Goal: Information Seeking & Learning: Check status

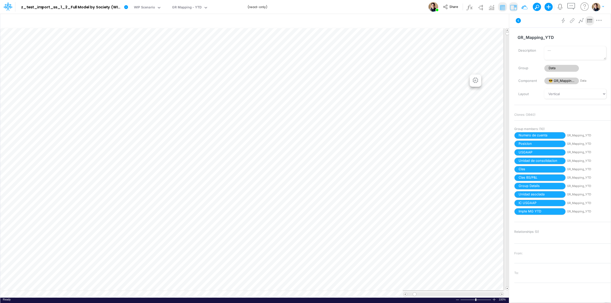
scroll to position [0, 0]
click at [338, 6] on div "Model z_test_import_ss_1_2_Full Model by Society (WIP-WS-Review-3+Actuals) (b3z…" at bounding box center [306, 7] width 550 height 14
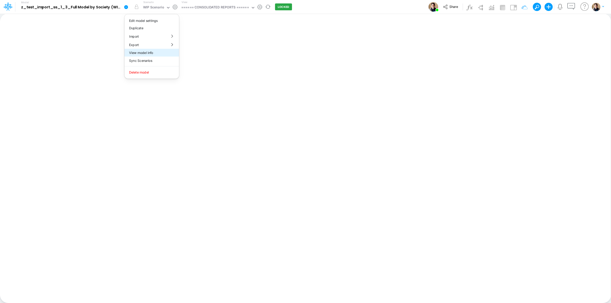
click at [157, 50] on button "View model info" at bounding box center [152, 53] width 54 height 8
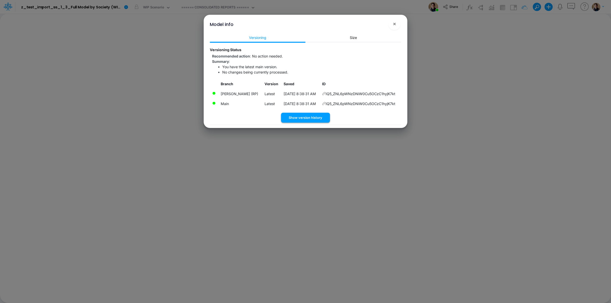
click at [302, 119] on button "Show version history" at bounding box center [305, 118] width 49 height 10
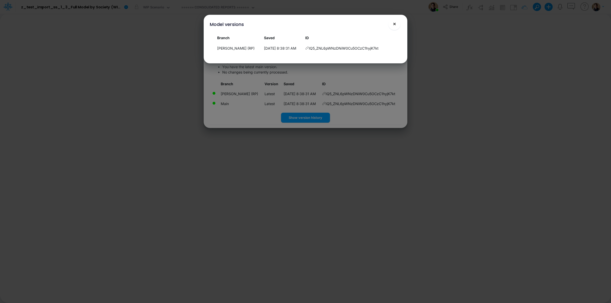
click at [394, 22] on span "×" at bounding box center [394, 24] width 3 height 6
